Goal: Task Accomplishment & Management: Manage account settings

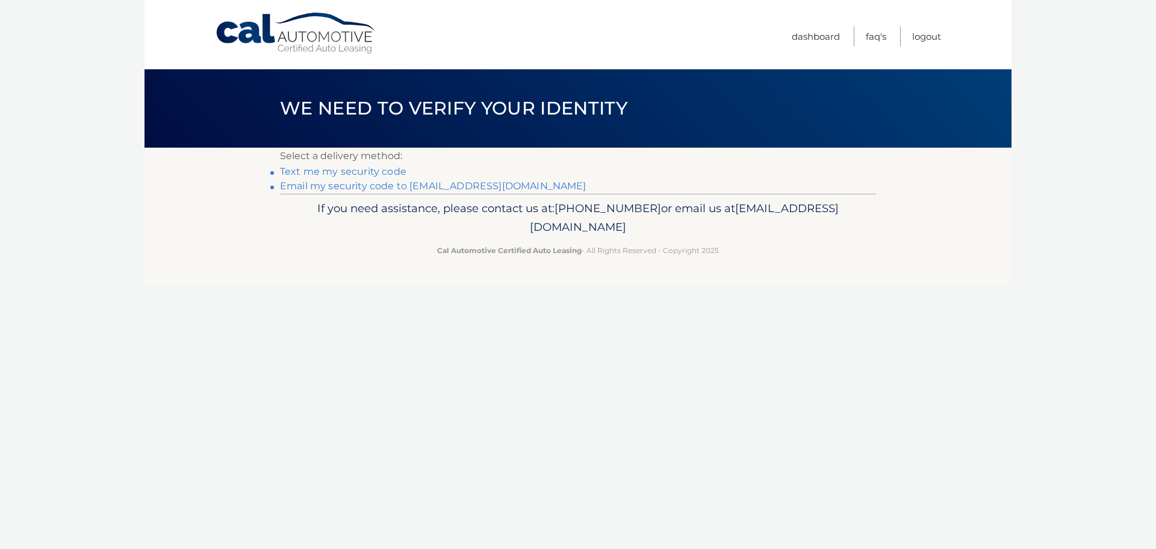
click at [346, 185] on link "Email my security code to m*********@calautomotive.com" at bounding box center [433, 185] width 307 height 11
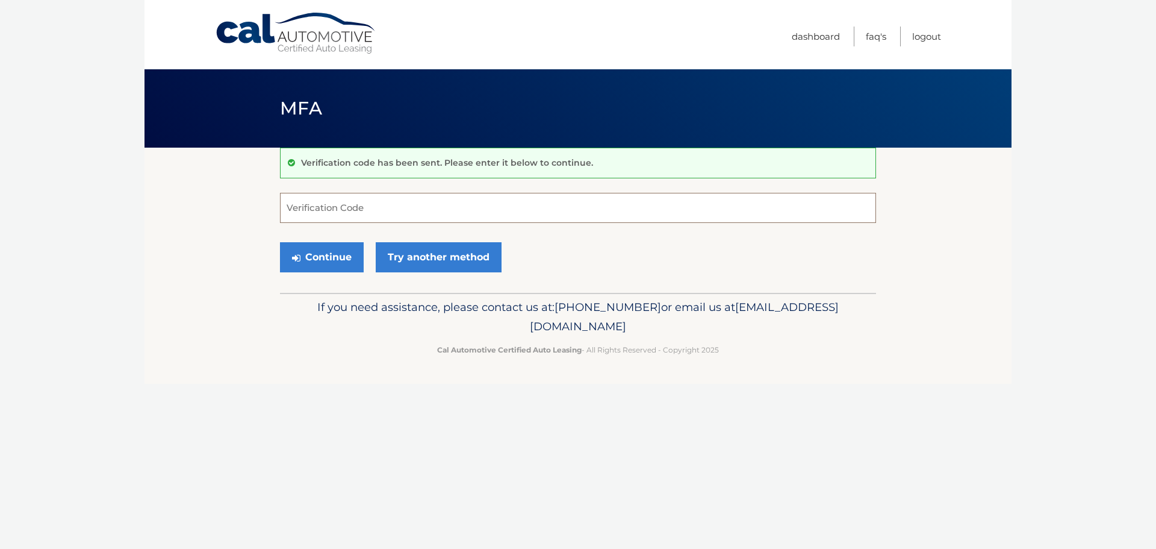
click at [308, 213] on input "Verification Code" at bounding box center [578, 208] width 596 height 30
type input "134171"
click at [280, 242] on button "Continue" at bounding box center [322, 257] width 84 height 30
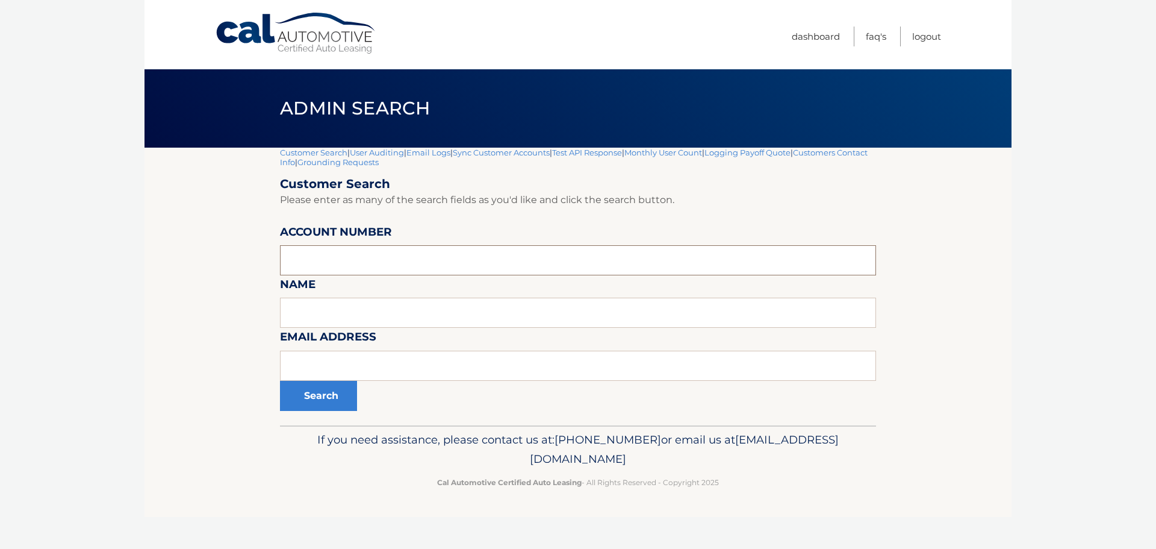
click at [325, 252] on input "text" at bounding box center [578, 260] width 596 height 30
type input "44455564151"
click at [280, 381] on button "Search" at bounding box center [318, 396] width 77 height 30
paste input "44455929043"
type input "44455929043"
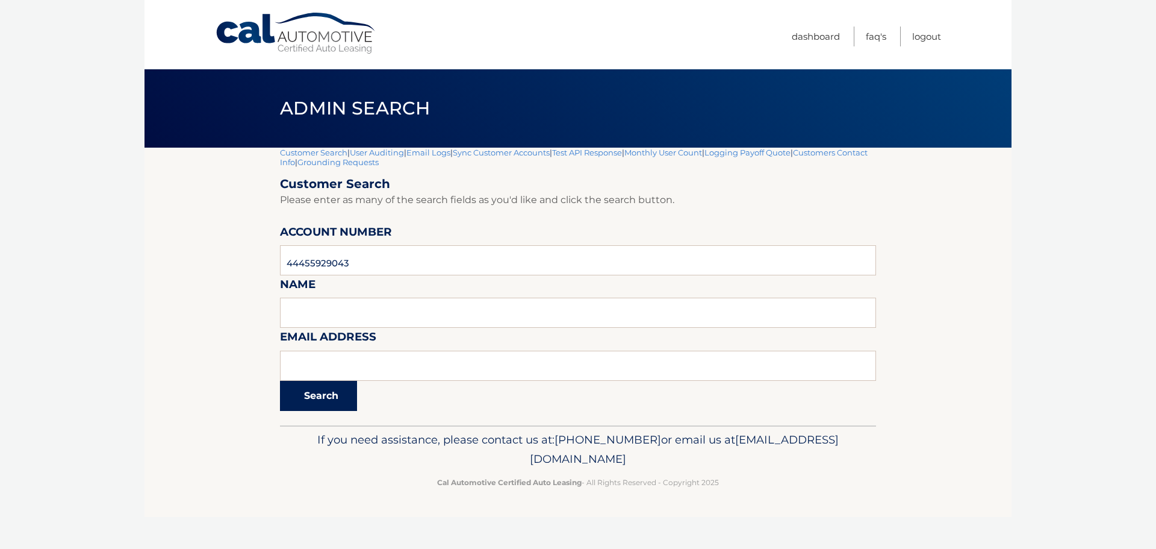
click at [322, 402] on button "Search" at bounding box center [318, 396] width 77 height 30
click at [305, 253] on input "text" at bounding box center [578, 260] width 596 height 30
type input "44455523467"
click at [280, 381] on button "Search" at bounding box center [318, 396] width 77 height 30
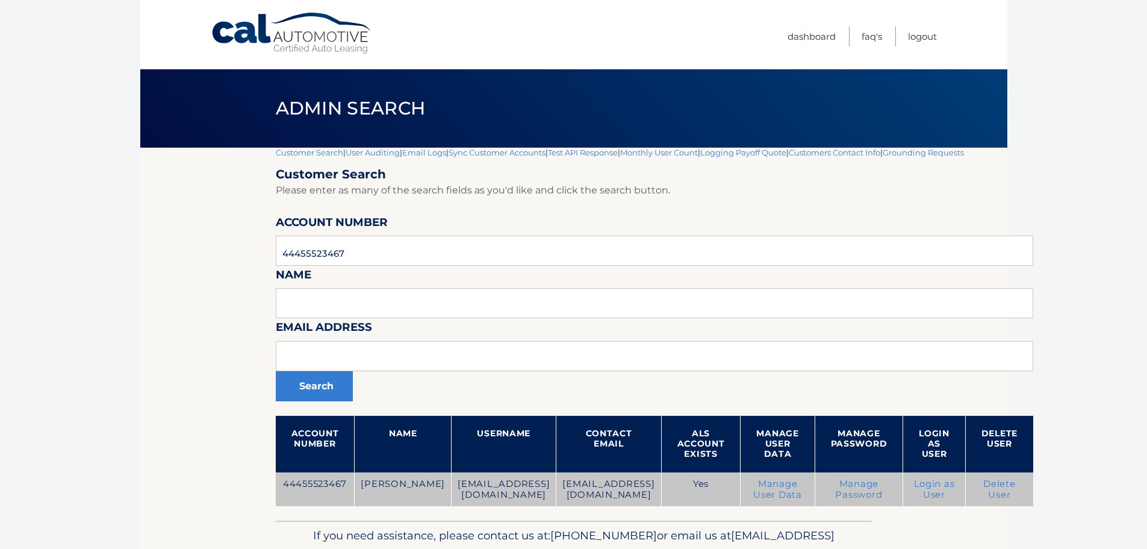
click at [1006, 488] on link "Delete User" at bounding box center [999, 489] width 33 height 22
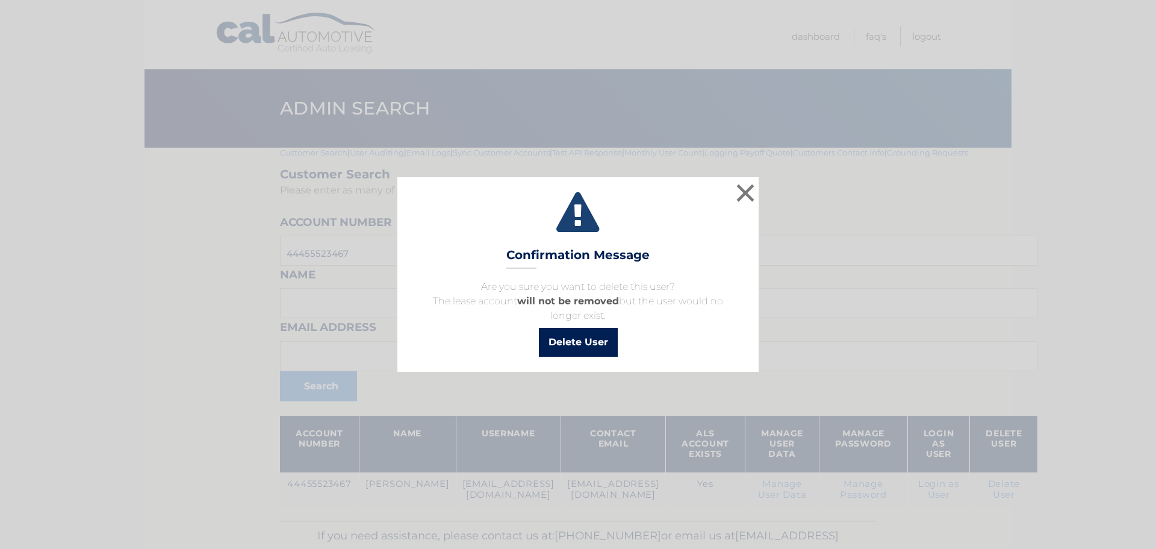
click at [570, 341] on button "Delete User" at bounding box center [578, 342] width 79 height 29
